Goal: Information Seeking & Learning: Learn about a topic

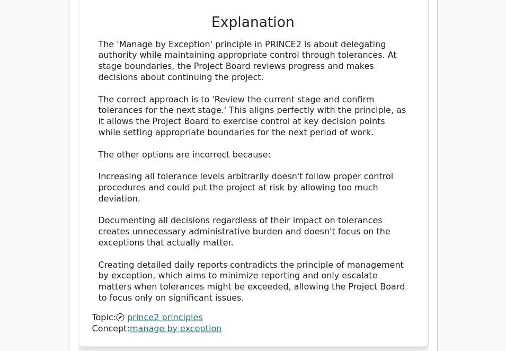
scroll to position [954, 0]
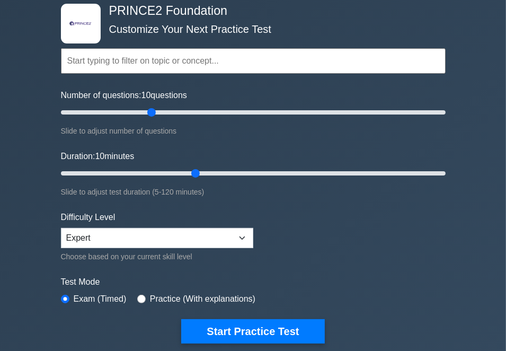
scroll to position [53, 0]
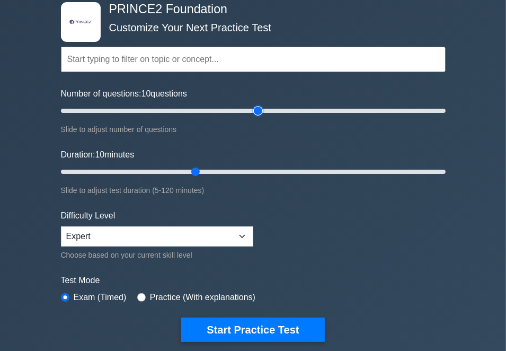
click at [259, 109] on input "Number of questions: 10 questions" at bounding box center [253, 110] width 385 height 13
click at [236, 108] on input "Number of questions: 95 questions" at bounding box center [253, 110] width 385 height 13
click at [203, 109] on input "Number of questions: 95 questions" at bounding box center [253, 110] width 385 height 13
click at [180, 109] on input "Number of questions: 75 questions" at bounding box center [253, 110] width 385 height 13
click at [164, 109] on input "Number of questions: 65 questions" at bounding box center [253, 110] width 385 height 13
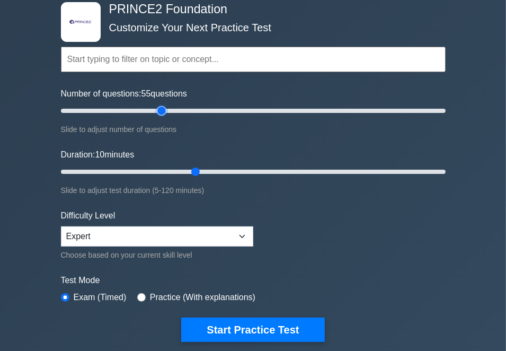
click at [157, 110] on input "Number of questions: 55 questions" at bounding box center [253, 110] width 385 height 13
type input "50"
click at [155, 110] on input "Number of questions: 55 questions" at bounding box center [253, 110] width 385 height 13
click at [188, 171] on input "Duration: 10 minutes" at bounding box center [253, 171] width 385 height 13
click at [178, 171] on input "Duration: 40 minutes" at bounding box center [253, 171] width 385 height 13
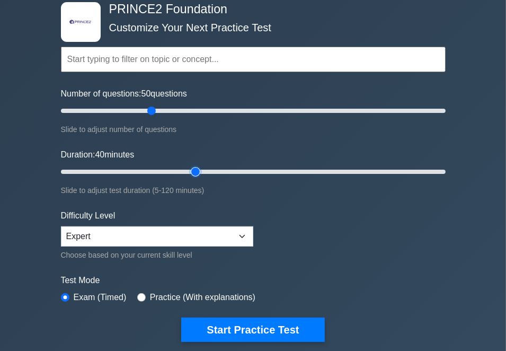
type input "45"
click at [189, 170] on input "Duration: 40 minutes" at bounding box center [253, 171] width 385 height 13
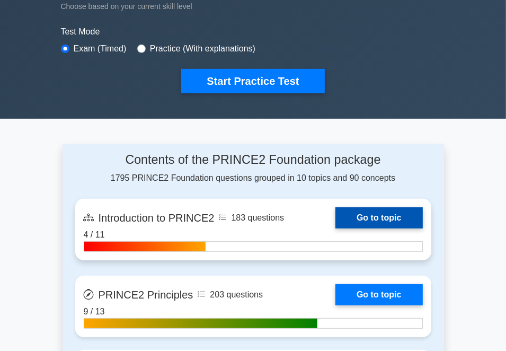
scroll to position [212, 0]
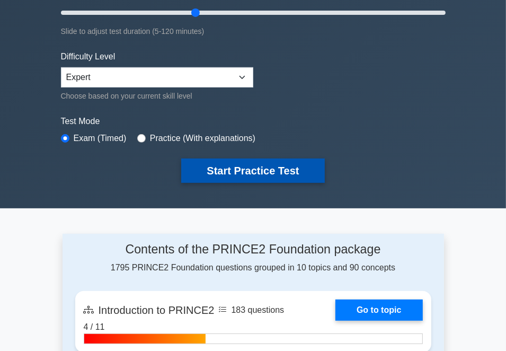
click at [248, 164] on button "Start Practice Test" at bounding box center [252, 170] width 143 height 24
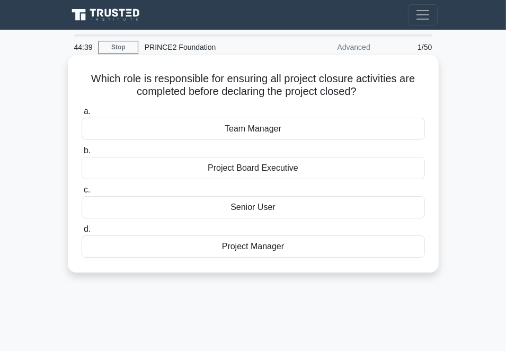
click at [251, 248] on div "Project Manager" at bounding box center [253, 246] width 343 height 22
click at [82, 233] on input "d. Project Manager" at bounding box center [82, 229] width 0 height 7
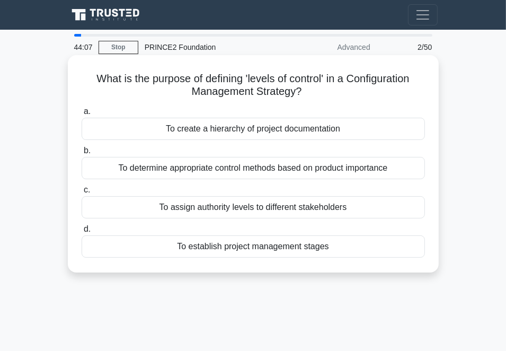
click at [247, 128] on div "To create a hierarchy of project documentation" at bounding box center [253, 129] width 343 height 22
click at [82, 115] on input "a. To create a hierarchy of project documentation" at bounding box center [82, 111] width 0 height 7
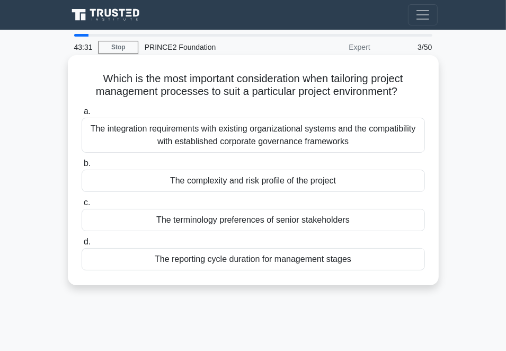
click at [299, 138] on div "The integration requirements with existing organizational systems and the compa…" at bounding box center [253, 135] width 343 height 35
click at [82, 115] on input "a. The integration requirements with existing organizational systems and the co…" at bounding box center [82, 111] width 0 height 7
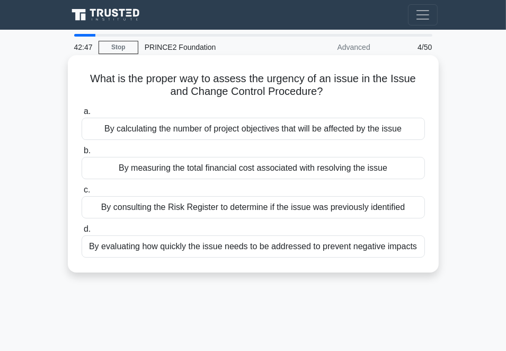
click at [188, 206] on div "By consulting the Risk Register to determine if the issue was previously identi…" at bounding box center [253, 207] width 343 height 22
click at [82, 193] on input "c. By consulting the Risk Register to determine if the issue was previously ide…" at bounding box center [82, 189] width 0 height 7
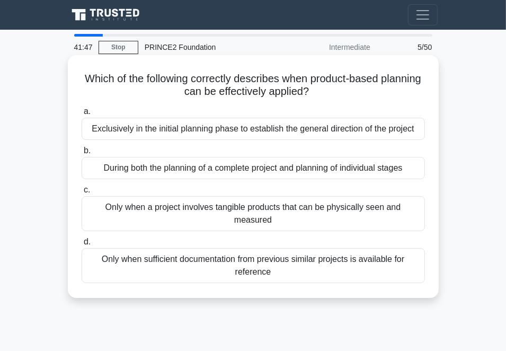
click at [269, 208] on div "Only when a project involves tangible products that can be physically seen and …" at bounding box center [253, 213] width 343 height 35
click at [82, 193] on input "c. Only when a project involves tangible products that can be physically seen a…" at bounding box center [82, 189] width 0 height 7
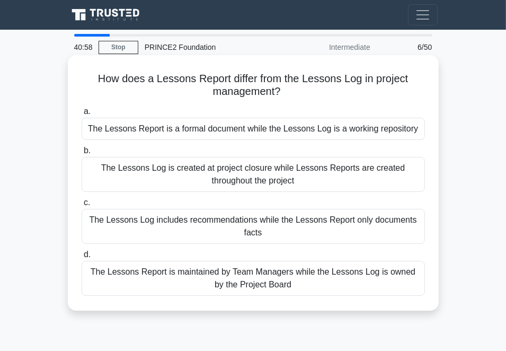
click at [260, 130] on div "The Lessons Report is a formal document while the Lessons Log is a working repo…" at bounding box center [253, 129] width 343 height 22
click at [82, 115] on input "a. The Lessons Report is a formal document while the Lessons Log is a working r…" at bounding box center [82, 111] width 0 height 7
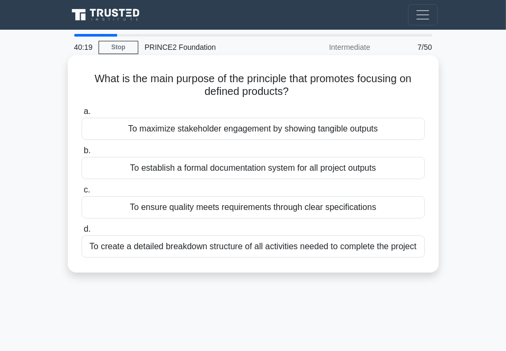
click at [279, 206] on div "To ensure quality meets requirements through clear specifications" at bounding box center [253, 207] width 343 height 22
click at [82, 193] on input "c. To ensure quality meets requirements through clear specifications" at bounding box center [82, 189] width 0 height 7
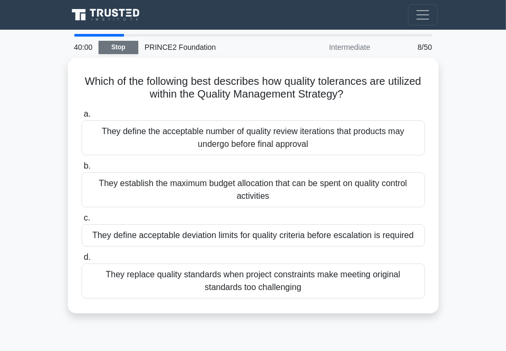
click at [115, 43] on link "Stop" at bounding box center [119, 47] width 40 height 13
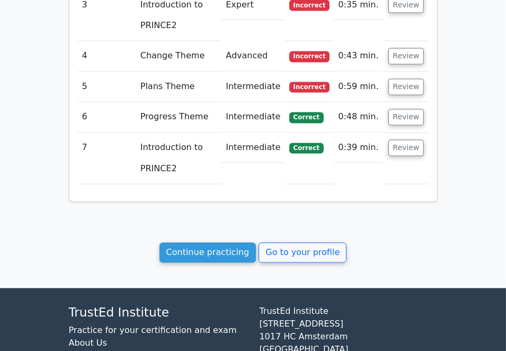
scroll to position [1246, 0]
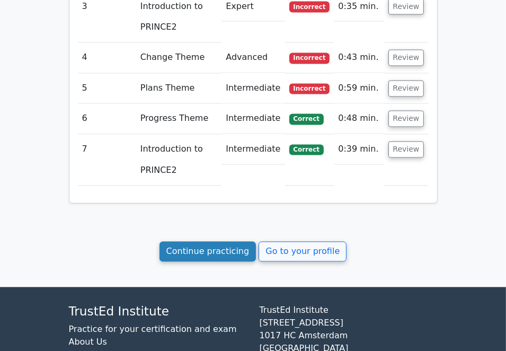
click at [209, 242] on link "Continue practicing" at bounding box center [207, 252] width 97 height 20
